Goal: Information Seeking & Learning: Learn about a topic

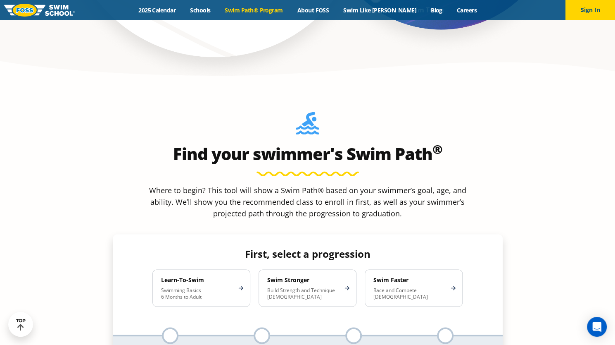
scroll to position [690, 0]
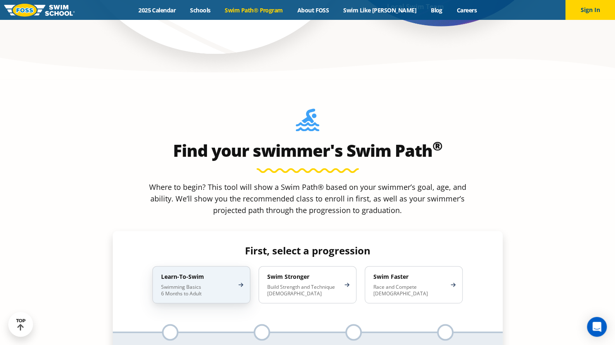
click at [236, 266] on div "Learn-To-Swim Swimming Basics 6 Months to Adult" at bounding box center [202, 284] width 98 height 37
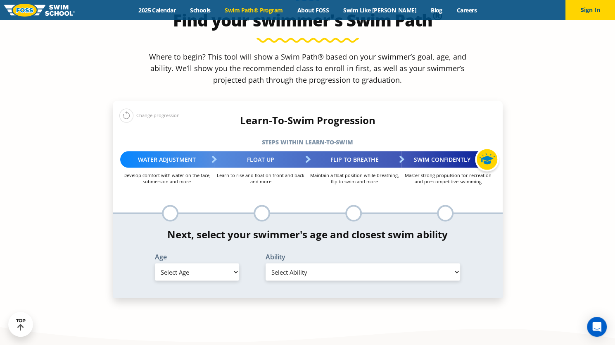
scroll to position [825, 0]
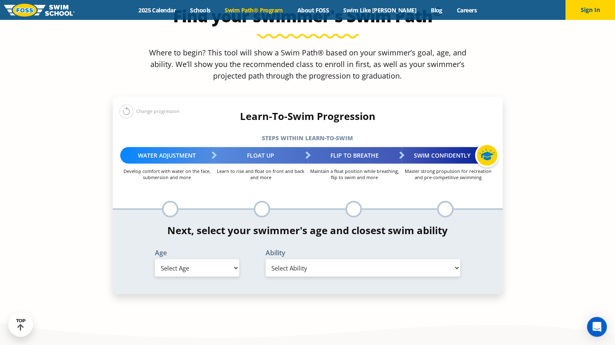
click at [216, 259] on select "Select Age [DEMOGRAPHIC_DATA] months - 1 year 1 year 2 years 3 years 4 years 5 …" at bounding box center [197, 267] width 84 height 17
select select "4-years"
click at [155, 259] on select "Select Age [DEMOGRAPHIC_DATA] months - 1 year 1 year 2 years 3 years 4 years 5 …" at bounding box center [197, 267] width 84 height 17
click at [324, 259] on select "Select Ability First in-water experience When in the water, reliant on a life j…" at bounding box center [363, 267] width 195 height 17
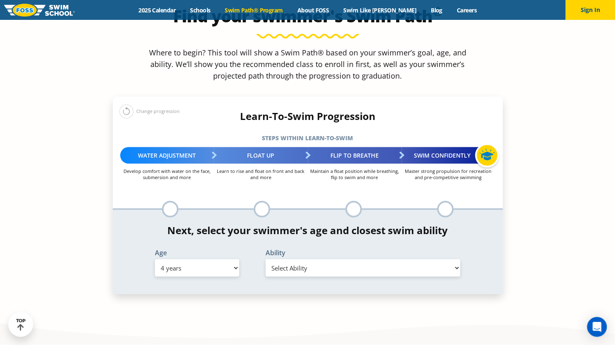
click at [502, 248] on div "Find your swimmer's Swim Path ® Where to begin? This tool will show a Swim Path…" at bounding box center [308, 133] width 398 height 377
click at [446, 200] on div at bounding box center [445, 208] width 17 height 17
click at [355, 200] on div at bounding box center [354, 208] width 17 height 17
click at [303, 259] on select "Select Ability First in-water experience When in the water, reliant on a life j…" at bounding box center [363, 267] width 195 height 17
click at [266, 259] on select "Select Ability First in-water experience When in the water, reliant on a life j…" at bounding box center [363, 267] width 195 height 17
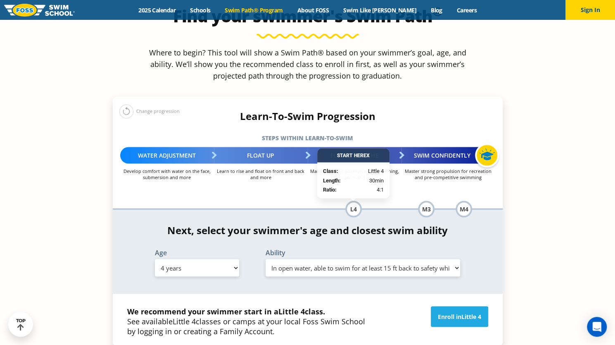
click at [299, 259] on select "Select Ability First in-water experience When in the water, reliant on a life j…" at bounding box center [363, 267] width 195 height 17
click at [266, 259] on select "Select Ability First in-water experience When in the water, reliant on a life j…" at bounding box center [363, 267] width 195 height 17
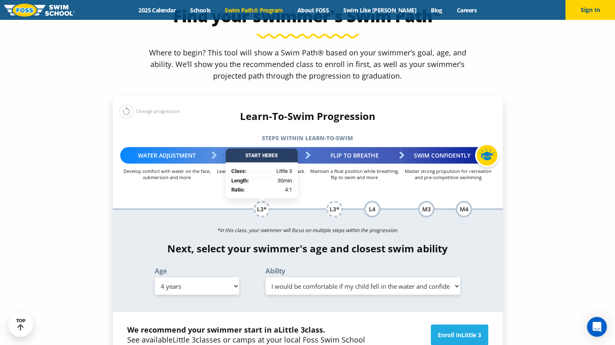
click at [322, 277] on select "Select Ability First in-water experience When in the water, reliant on a life j…" at bounding box center [363, 285] width 195 height 17
select select "4-years-in-open-water-able-to-swim-for-at-least-15-ft-back-to-safety-while-flip…"
click at [266, 277] on select "Select Ability First in-water experience When in the water, reliant on a life j…" at bounding box center [363, 285] width 195 height 17
